Goal: Task Accomplishment & Management: Complete application form

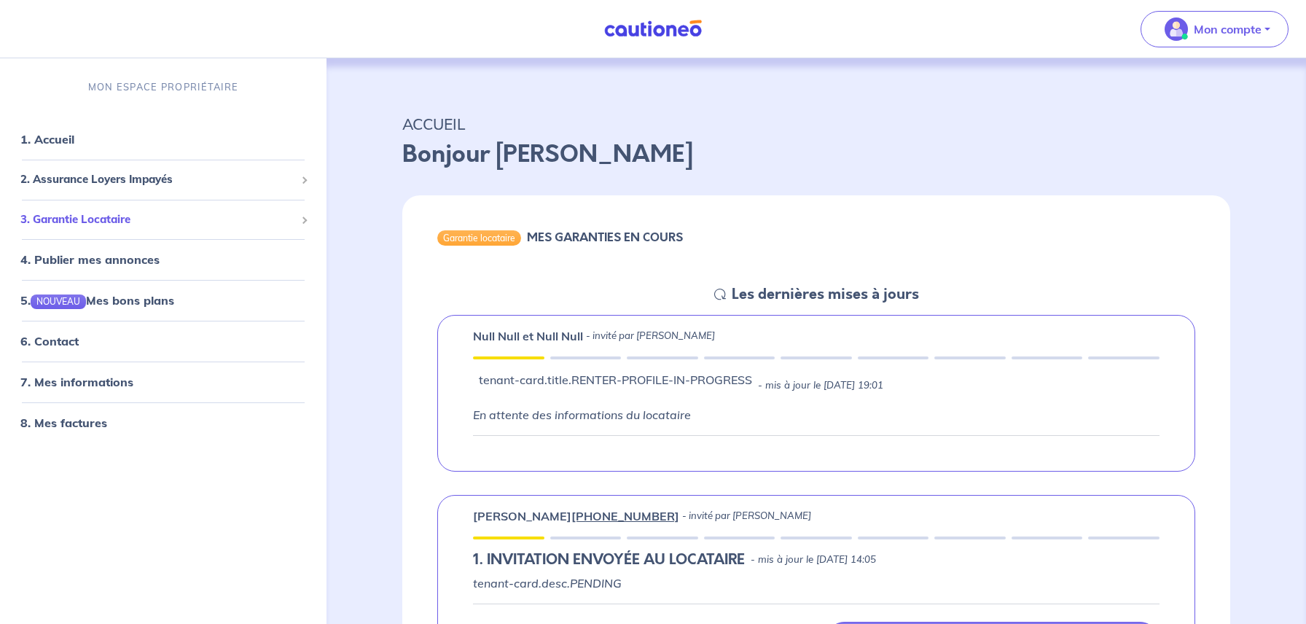
click at [126, 223] on span "3. Garantie Locataire" at bounding box center [157, 219] width 275 height 17
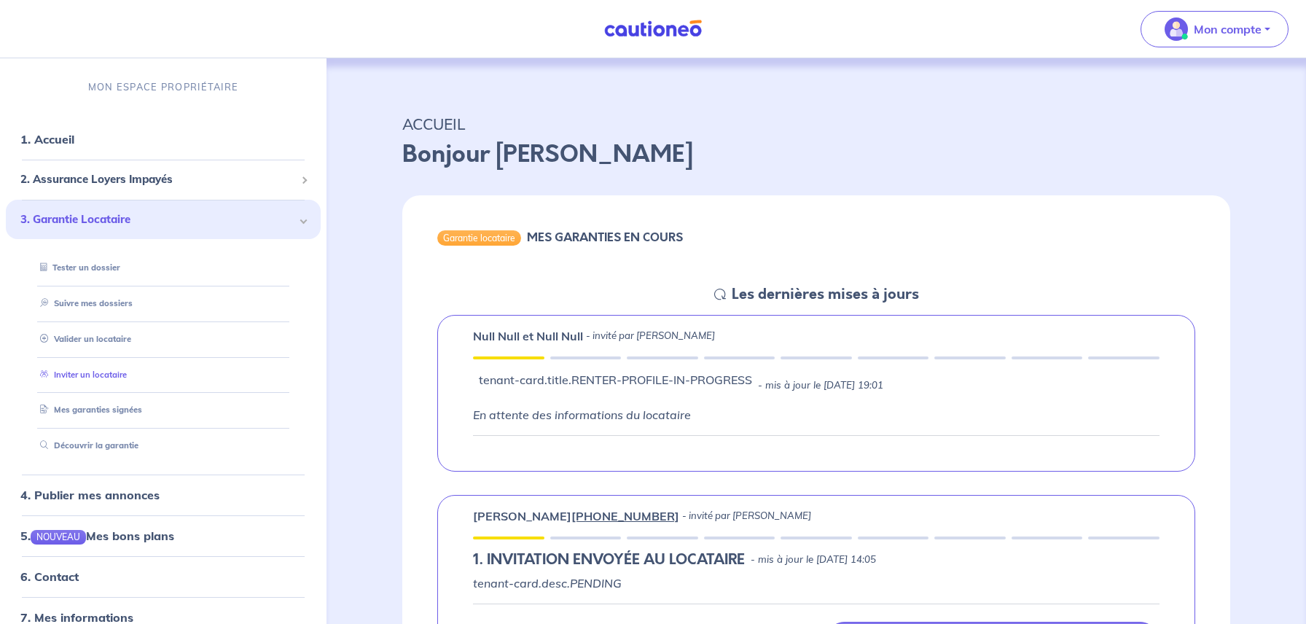
click at [78, 375] on link "Inviter un locataire" at bounding box center [80, 374] width 93 height 10
select select "FR"
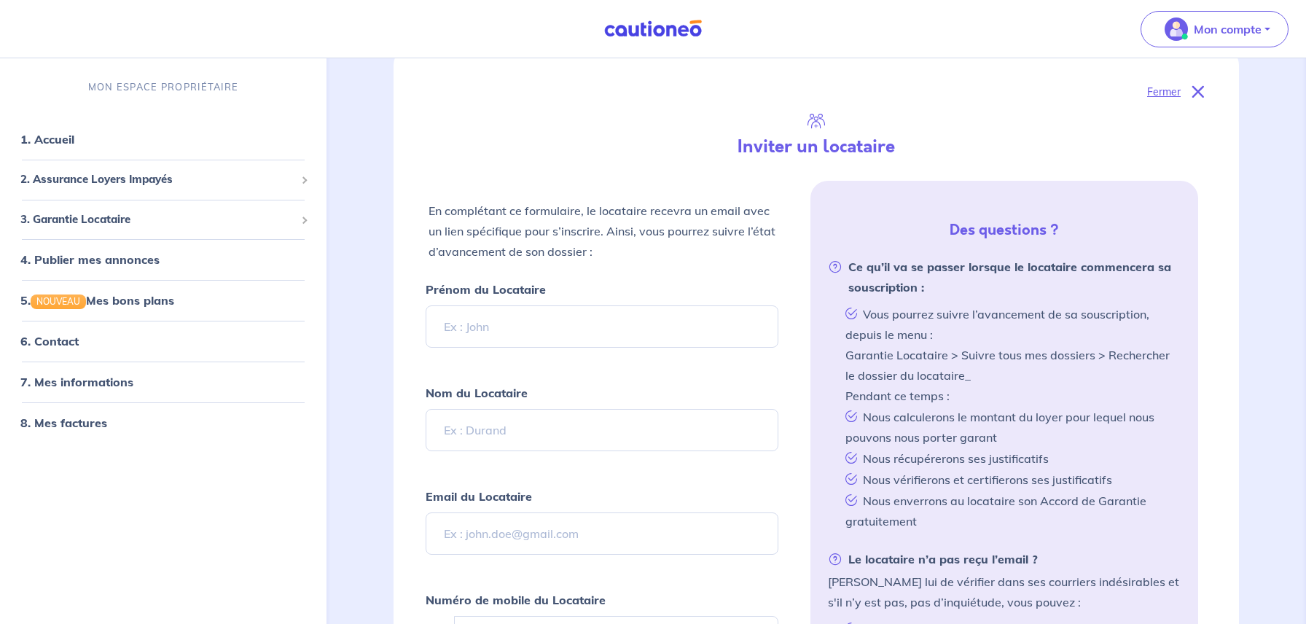
scroll to position [197, 0]
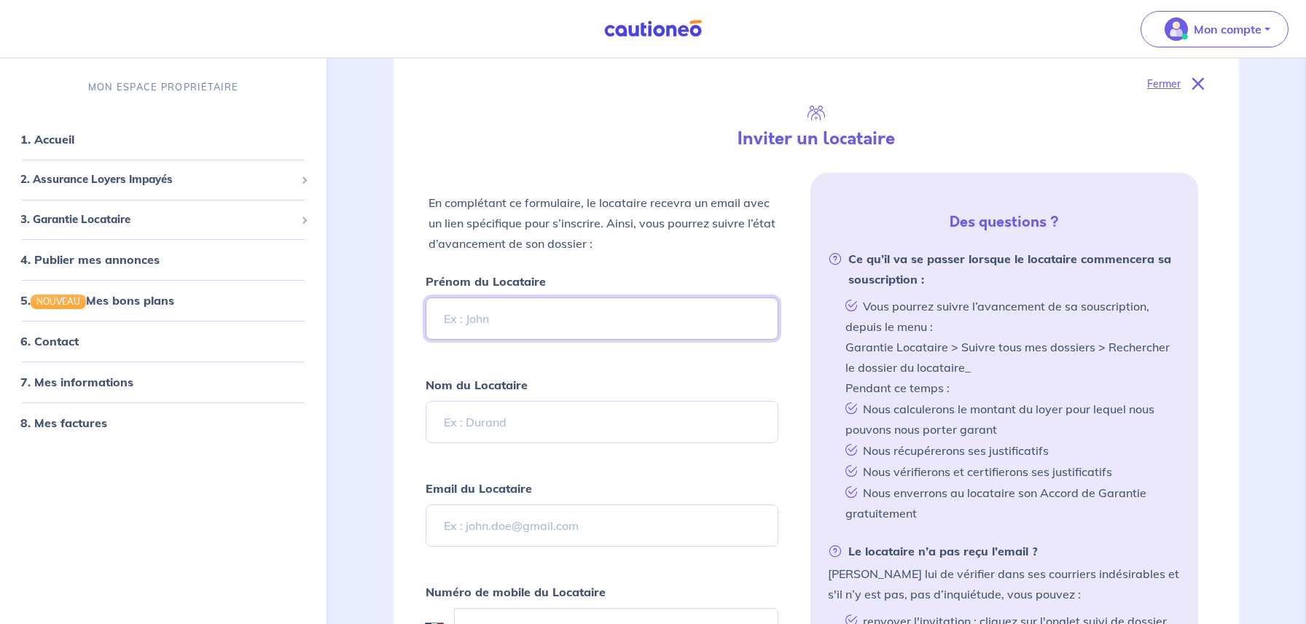
click at [580, 330] on input "Prénom du Locataire" at bounding box center [602, 318] width 353 height 42
type input "yassine"
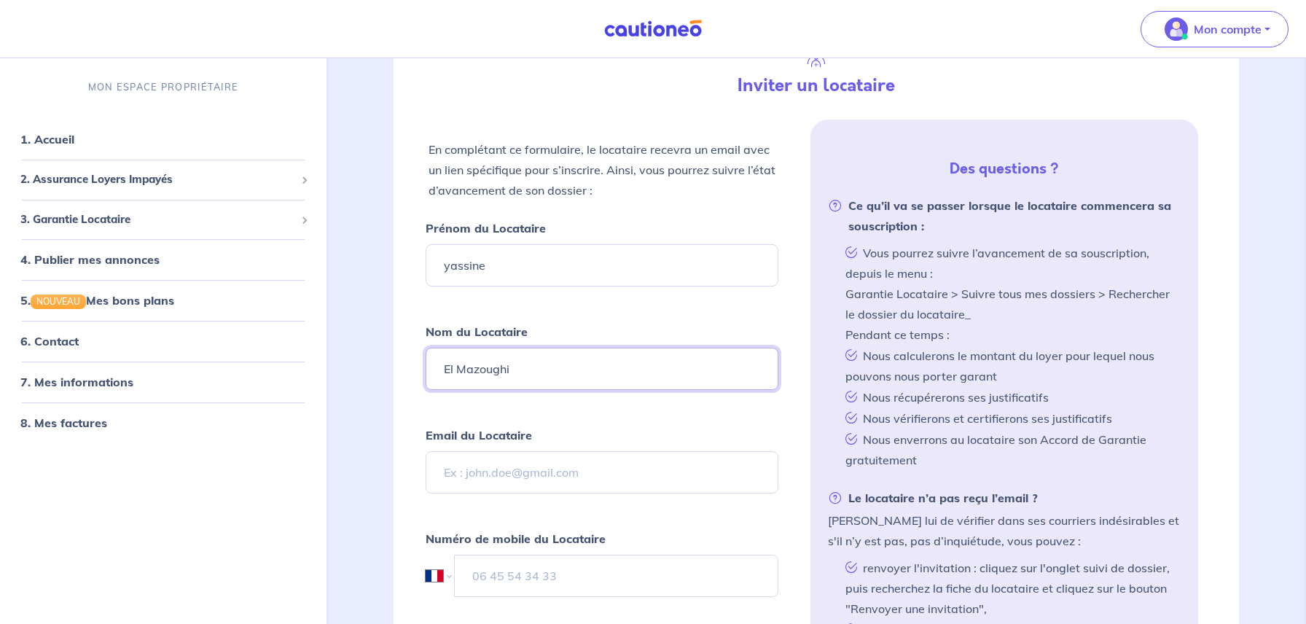
scroll to position [265, 0]
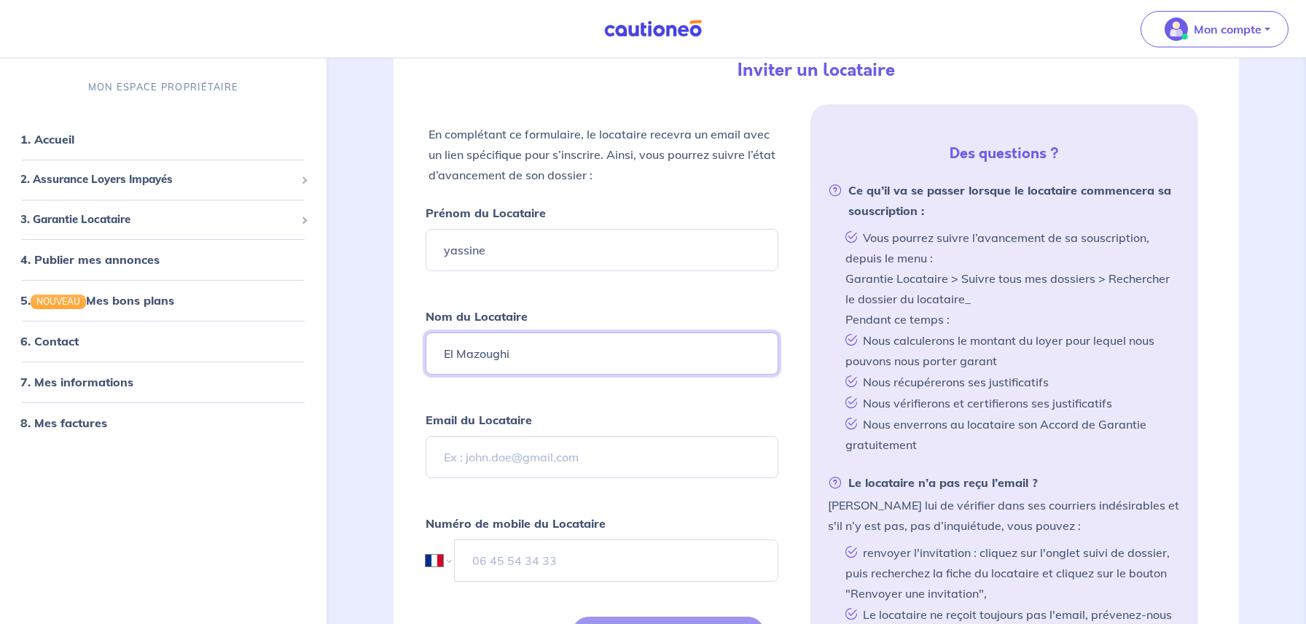
type input "El Mazoughi"
click at [503, 463] on input "Email du Locataire" at bounding box center [602, 457] width 353 height 42
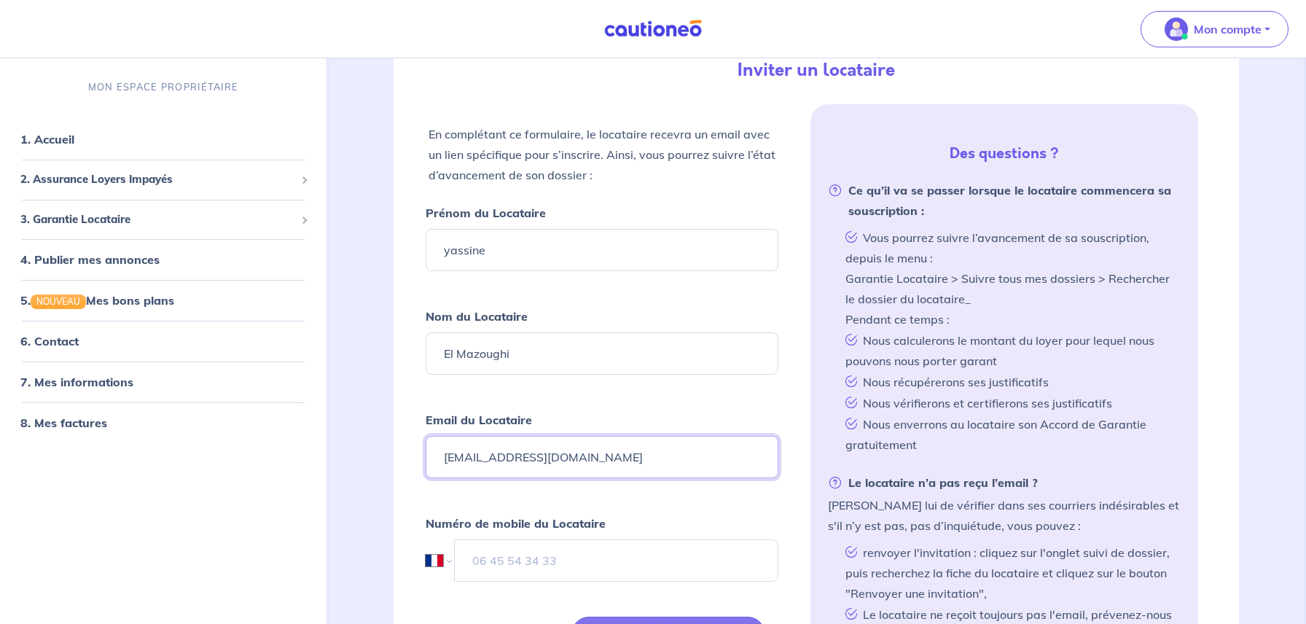
type input "[EMAIL_ADDRESS][DOMAIN_NAME]"
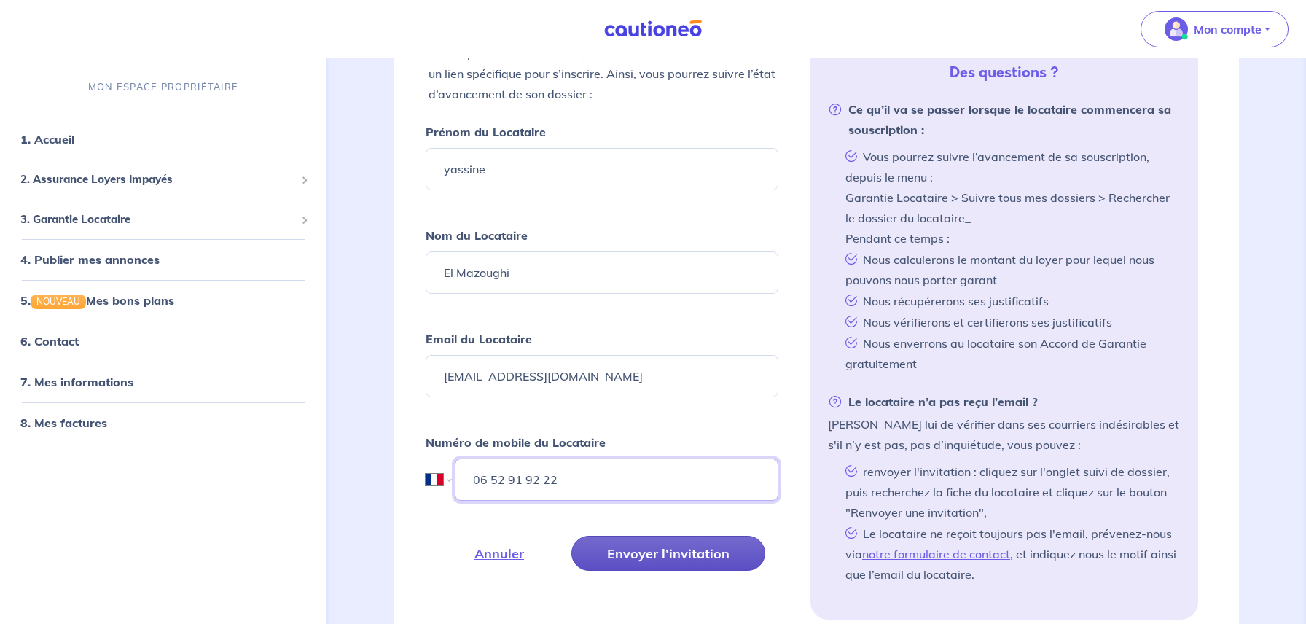
type input "06 52 91 92 22"
click at [630, 552] on button "Envoyer l’invitation" at bounding box center [668, 553] width 194 height 35
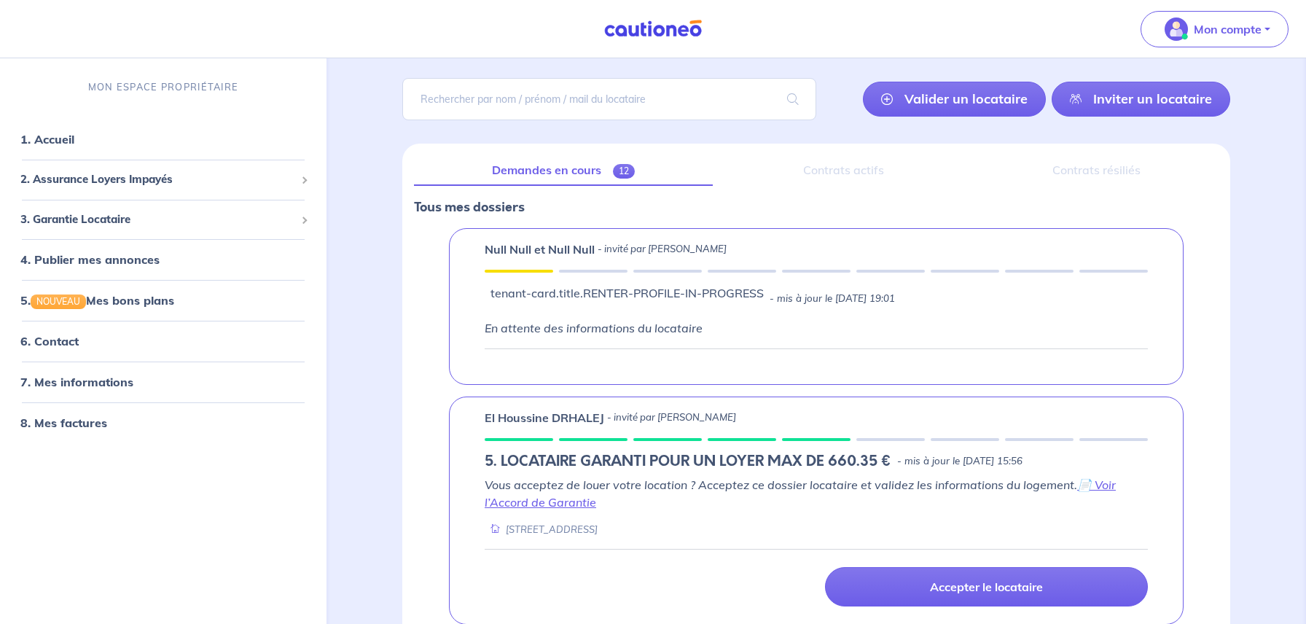
scroll to position [0, 0]
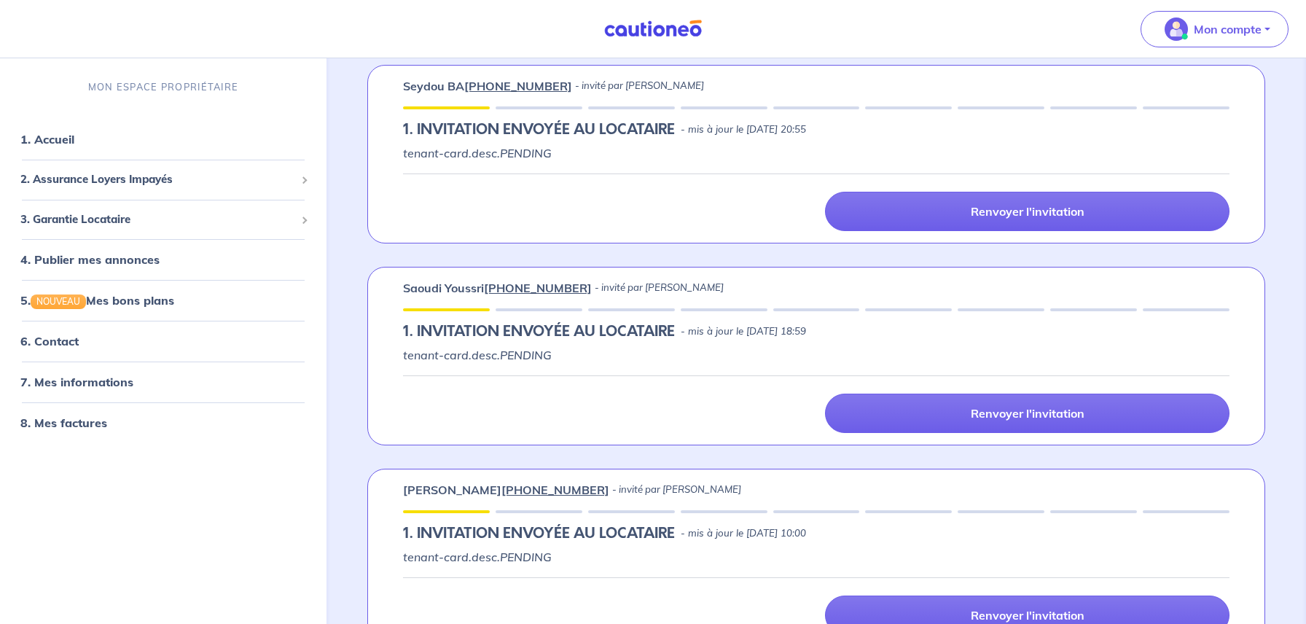
scroll to position [1132, 0]
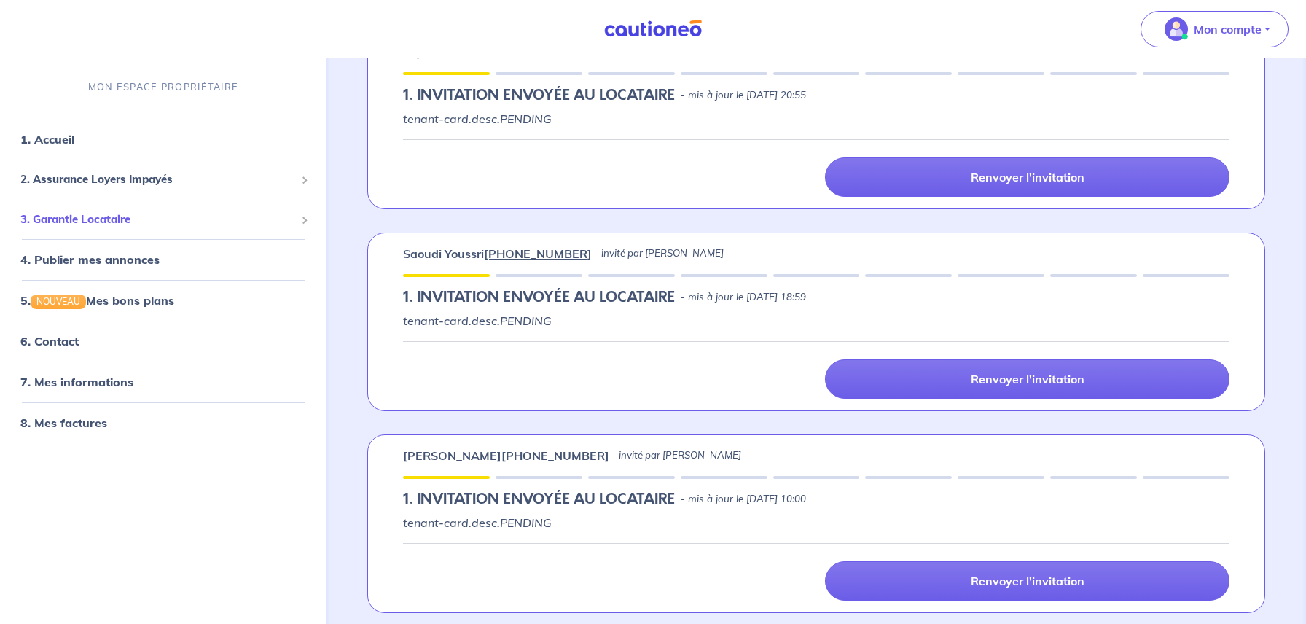
click at [79, 217] on span "3. Garantie Locataire" at bounding box center [157, 219] width 275 height 17
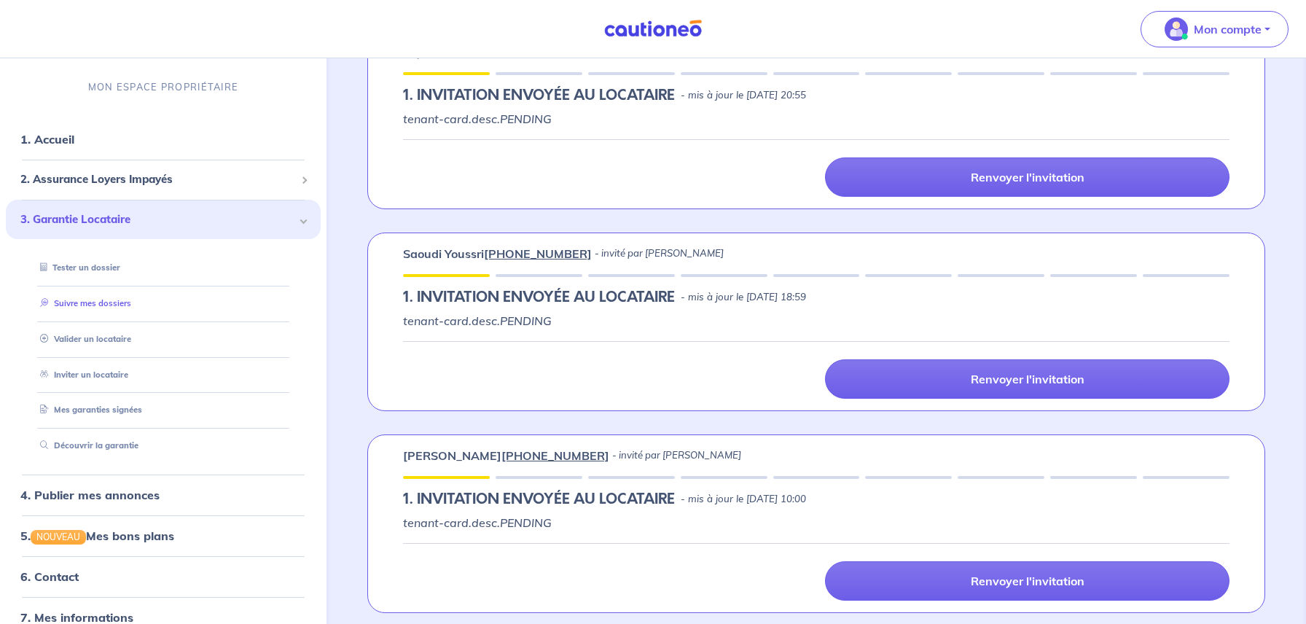
click at [85, 306] on link "Suivre mes dossiers" at bounding box center [82, 303] width 97 height 10
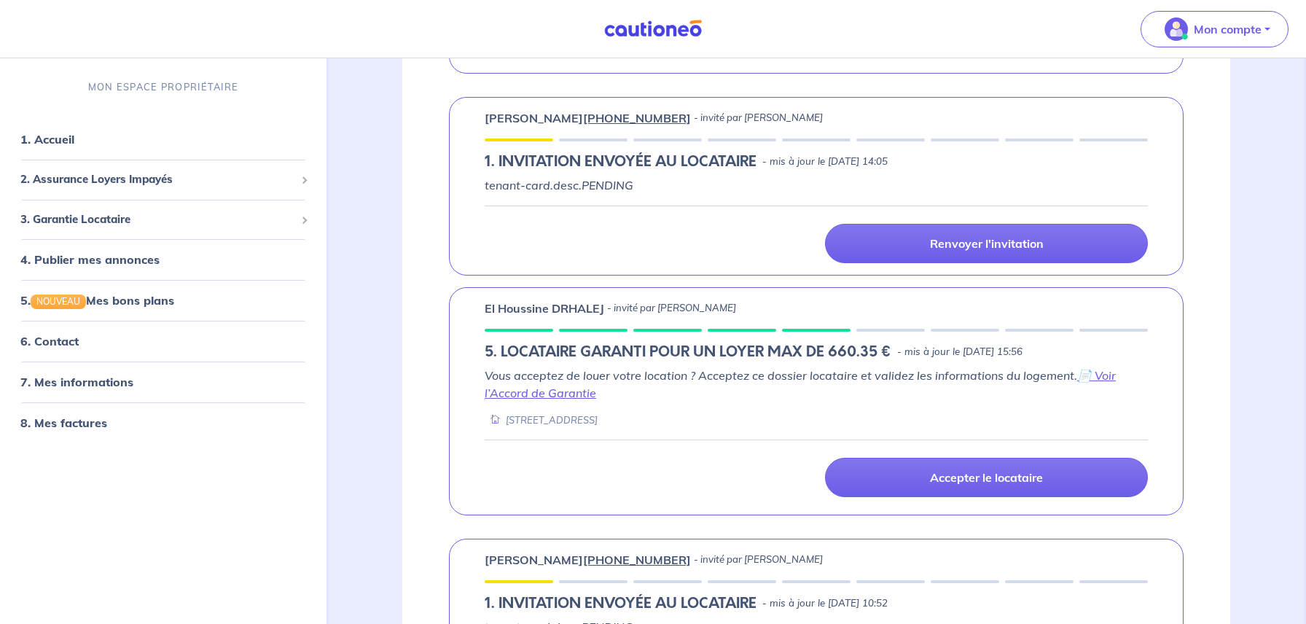
scroll to position [936, 0]
